Goal: Task Accomplishment & Management: Use online tool/utility

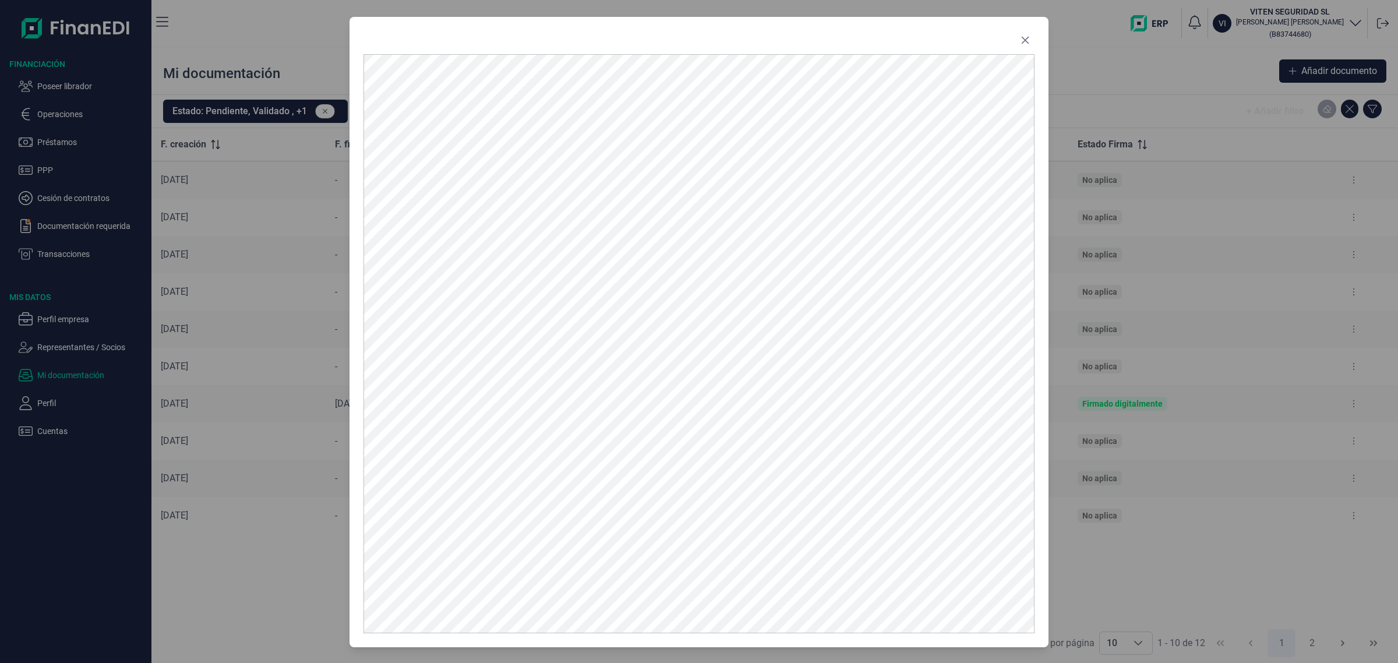
click at [1027, 36] on icon "Close" at bounding box center [1025, 40] width 9 height 9
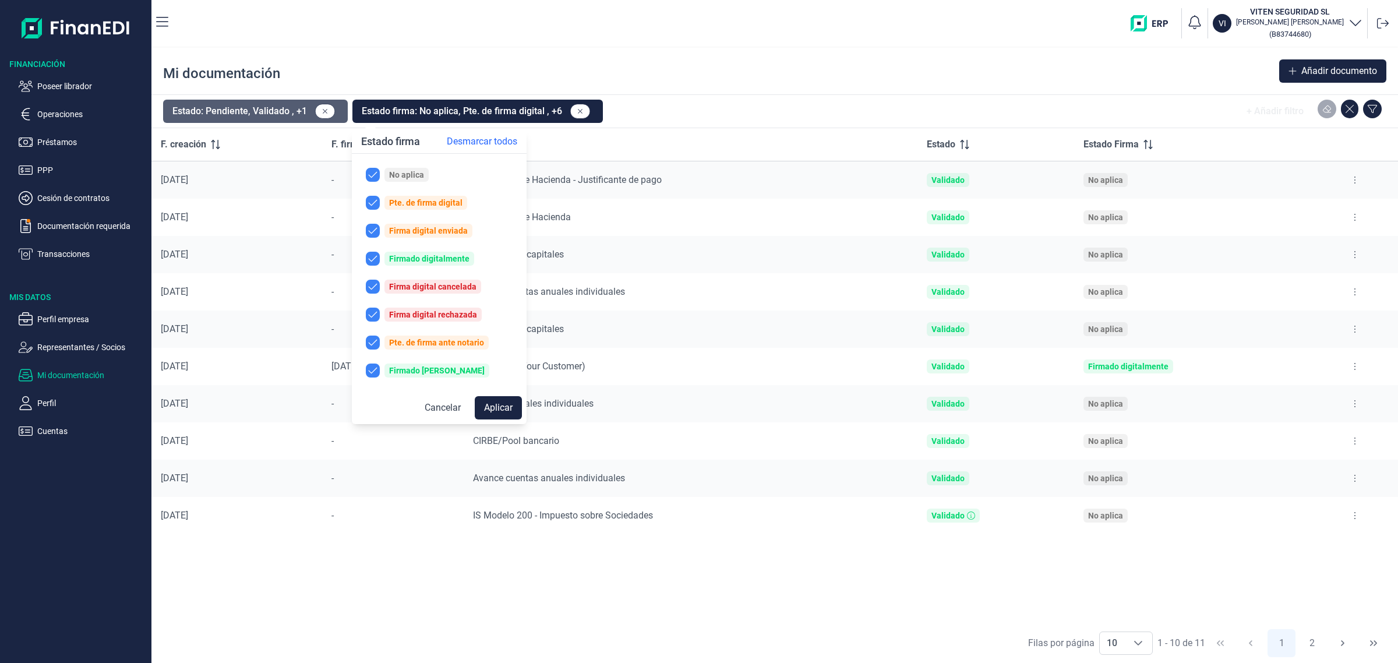
click at [278, 102] on button "Estado: Pendiente, Validado , +1" at bounding box center [255, 111] width 185 height 23
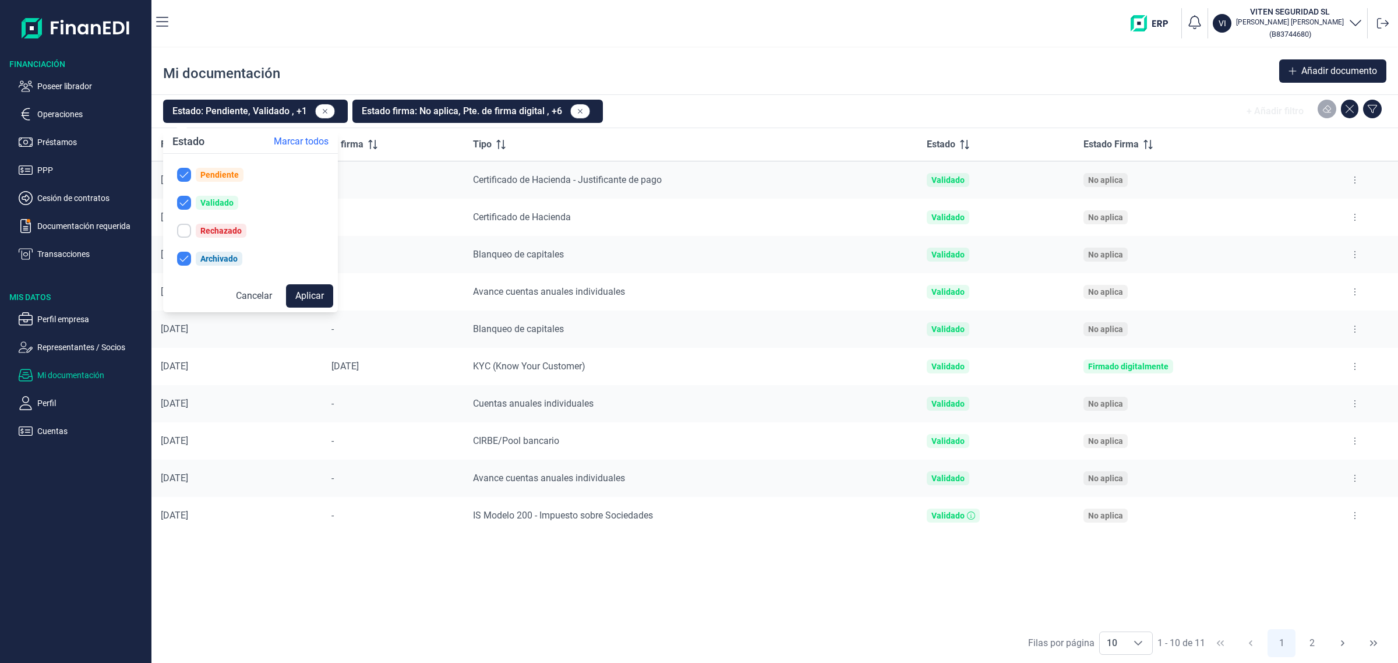
click at [185, 225] on input "checkbox" at bounding box center [184, 231] width 14 height 14
checkbox input "true"
click at [303, 293] on button "Aplicar" at bounding box center [309, 295] width 47 height 23
